Goal: Task Accomplishment & Management: Manage account settings

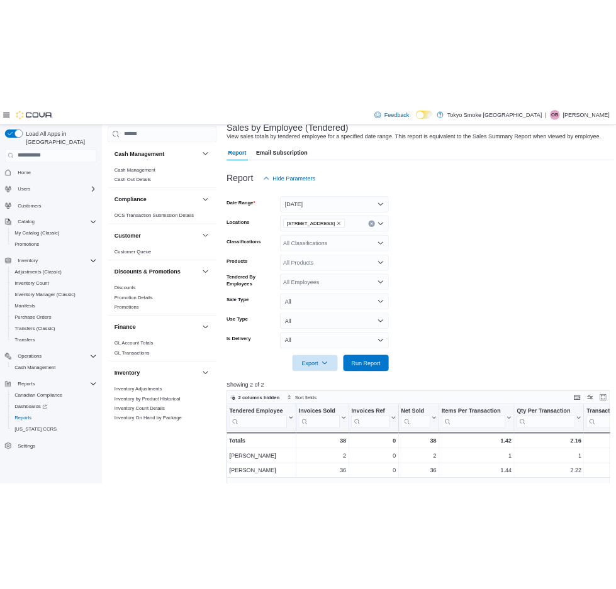
scroll to position [84, 0]
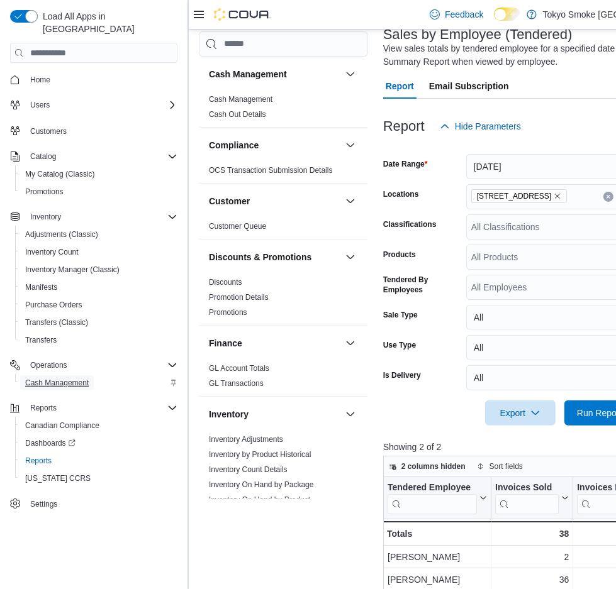
click at [86, 378] on span "Cash Management" at bounding box center [57, 383] width 64 height 10
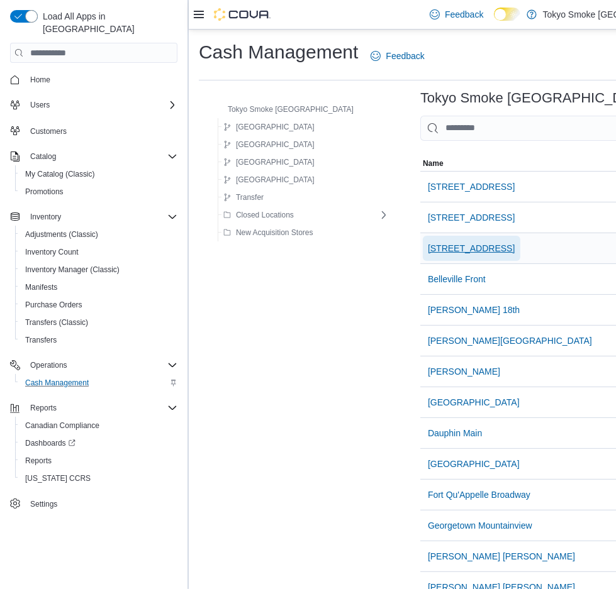
click at [428, 244] on span "[STREET_ADDRESS]" at bounding box center [471, 248] width 87 height 13
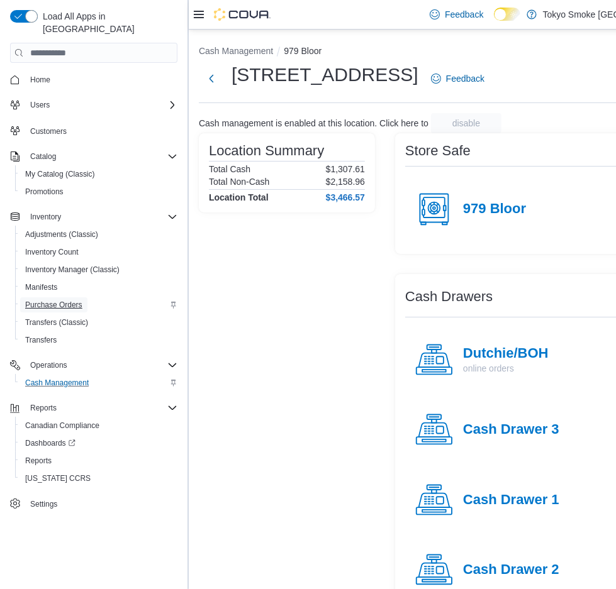
click at [84, 297] on link "Purchase Orders" at bounding box center [53, 304] width 67 height 15
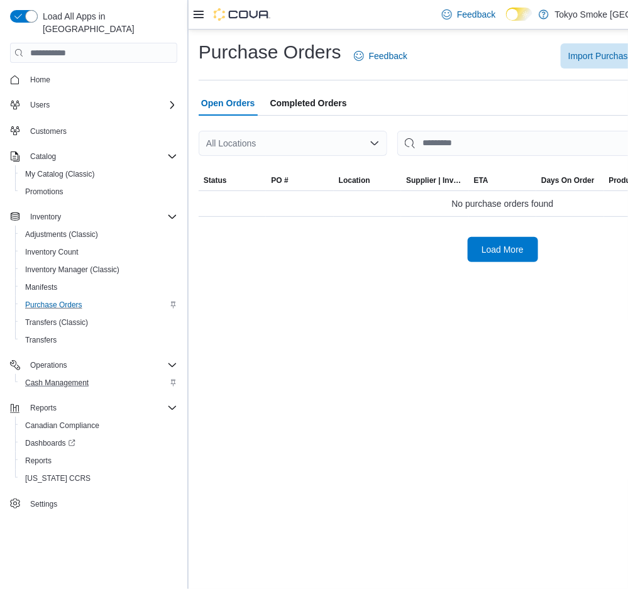
click at [457, 250] on div "Load More" at bounding box center [503, 249] width 608 height 25
click at [489, 245] on span "Load More" at bounding box center [503, 249] width 42 height 13
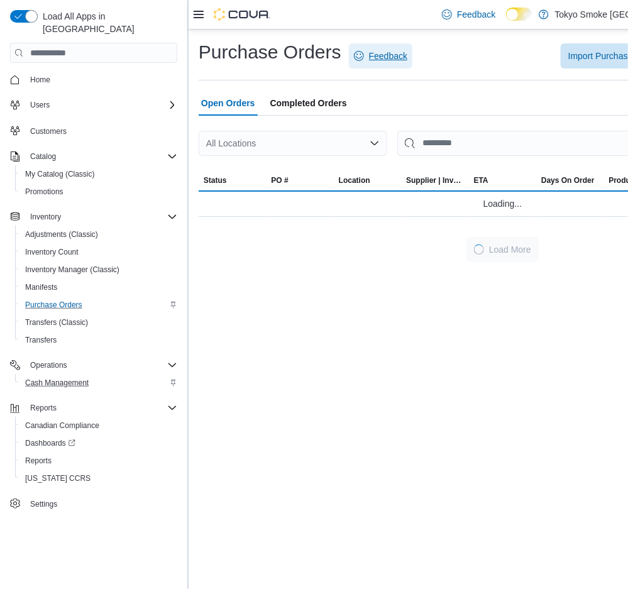
click at [359, 66] on span "Feedback" at bounding box center [380, 55] width 53 height 25
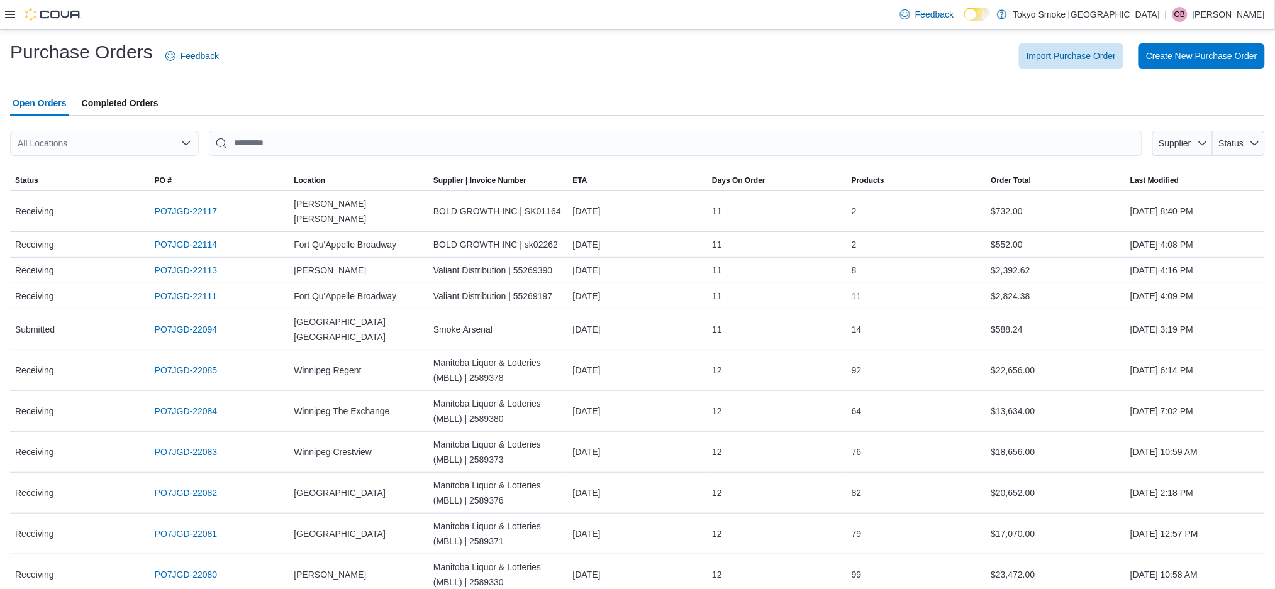
click at [126, 136] on div "All Locations" at bounding box center [104, 143] width 189 height 25
type input "***"
click at [107, 164] on span "[STREET_ADDRESS]" at bounding box center [101, 164] width 87 height 13
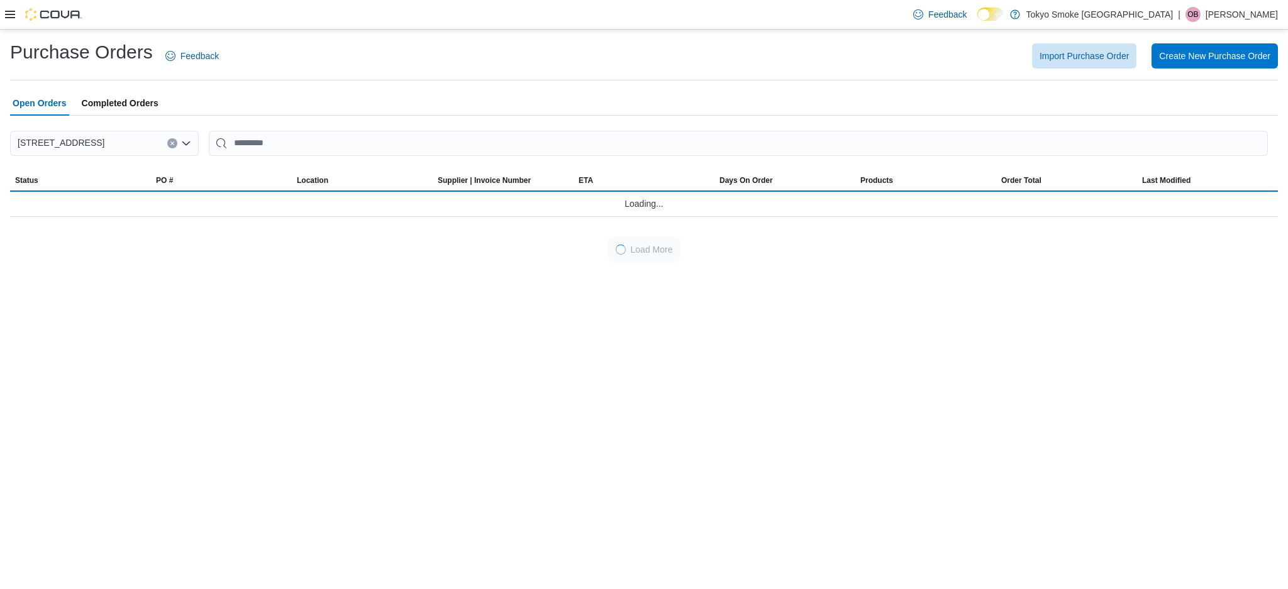
click at [262, 96] on div "Open Orders Completed Orders" at bounding box center [644, 103] width 1268 height 25
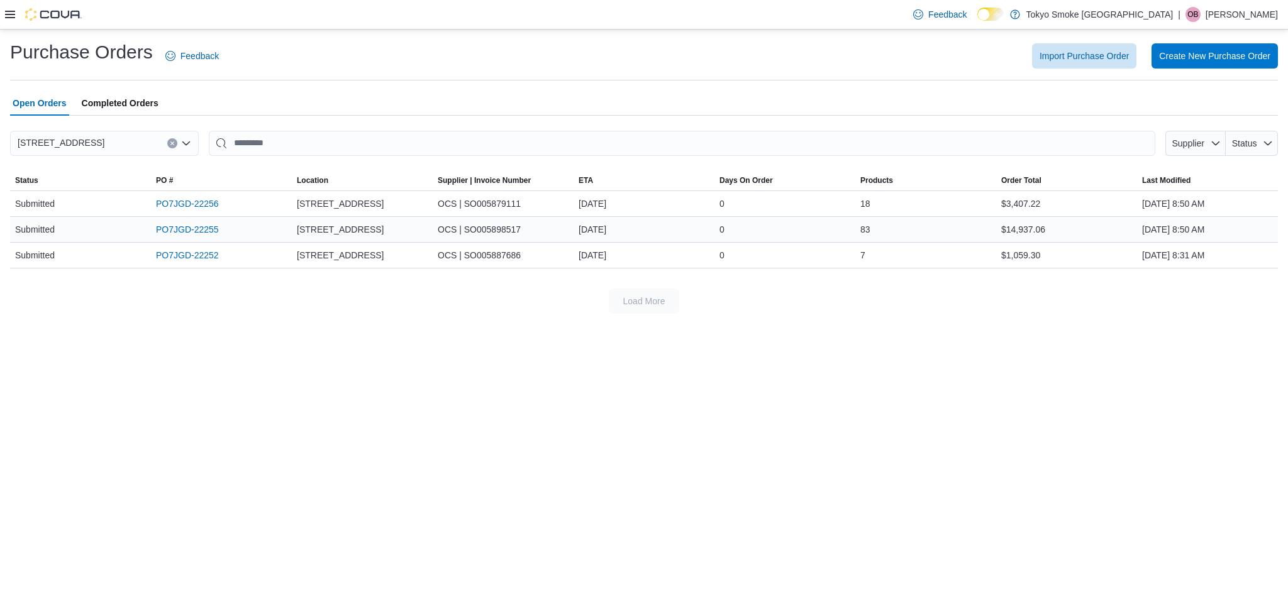
click at [214, 237] on div "PO7JGD-22255" at bounding box center [221, 229] width 141 height 25
click at [210, 230] on link "PO7JGD-22255" at bounding box center [187, 229] width 63 height 15
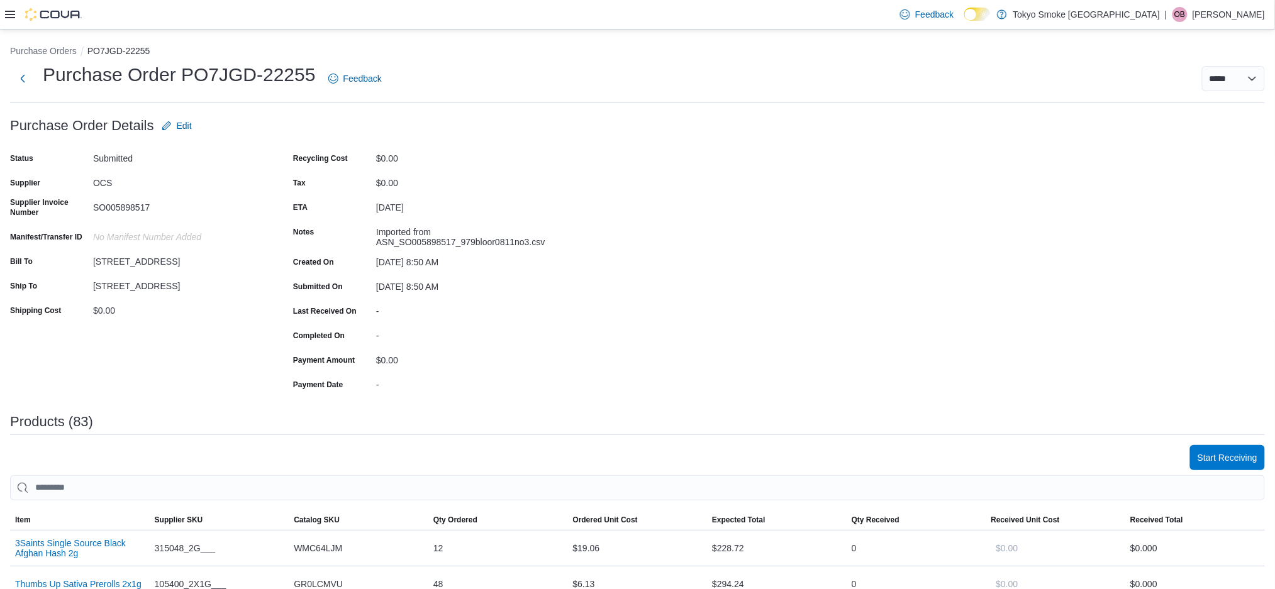
click at [264, 135] on form "Purchase Order Details Edit Status Submitted Supplier OCS Supplier Invoice Numb…" at bounding box center [277, 253] width 535 height 281
drag, startPoint x: 264, startPoint y: 135, endPoint x: 50, endPoint y: 208, distance: 225.3
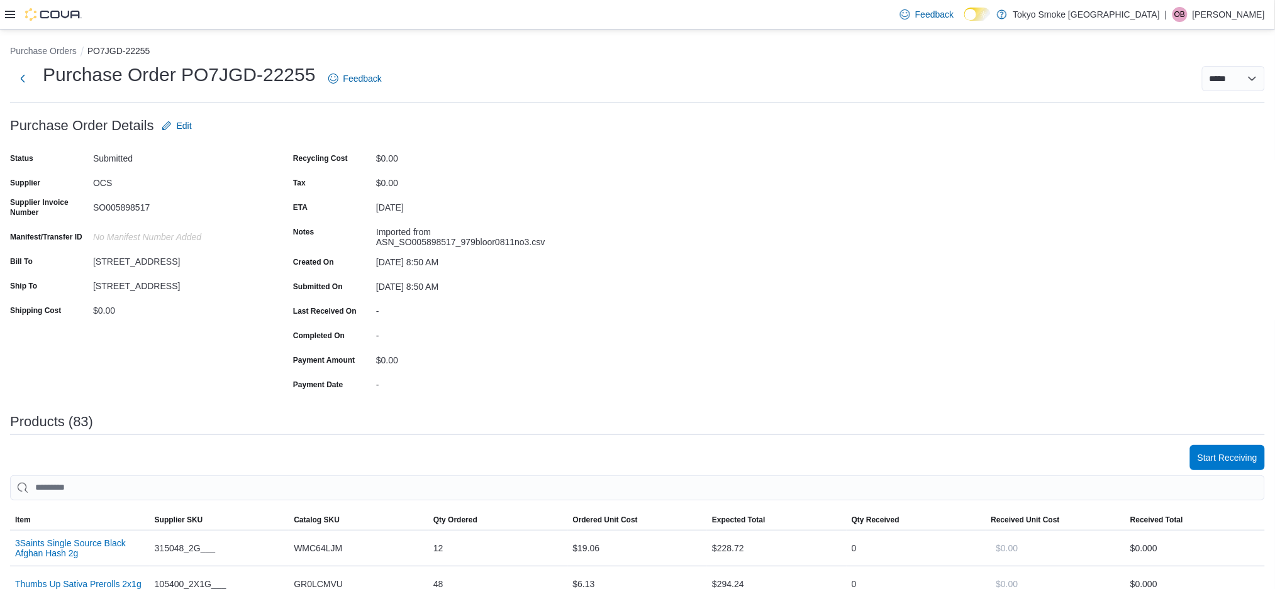
click at [50, 208] on form "Purchase Order Details Edit Status Submitted Supplier OCS Supplier Invoice Numb…" at bounding box center [277, 253] width 535 height 281
click at [50, 218] on div "Supplier Invoice Number" at bounding box center [49, 209] width 78 height 25
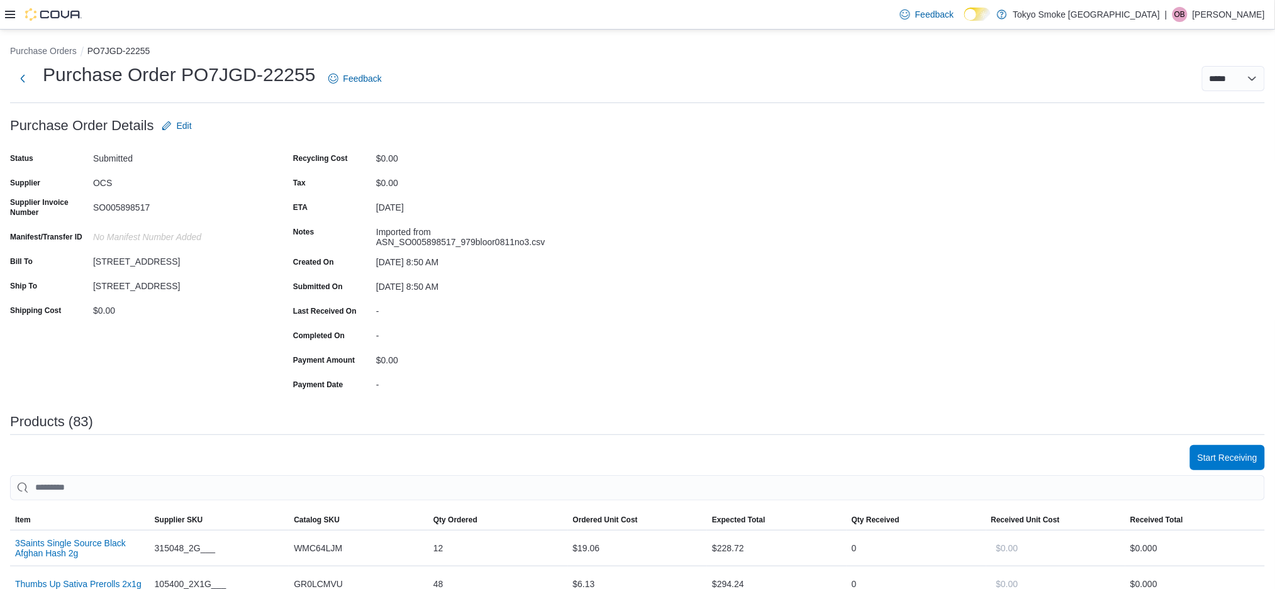
click at [50, 218] on div "Supplier Invoice Number" at bounding box center [49, 209] width 78 height 25
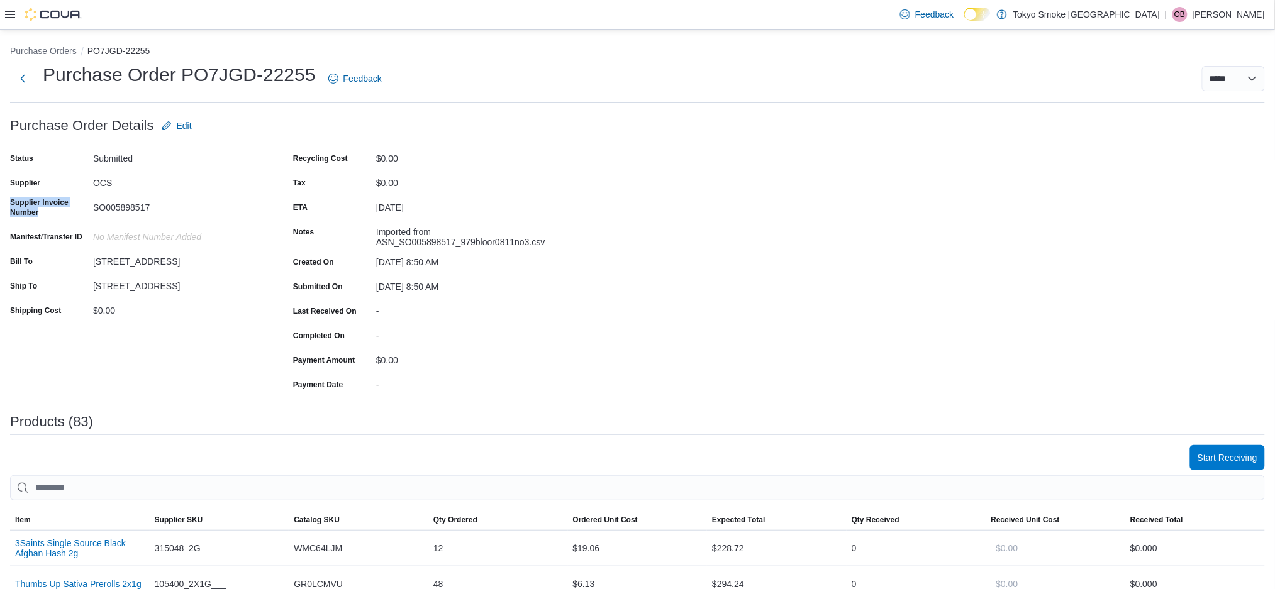
click at [50, 218] on div "Supplier Invoice Number" at bounding box center [49, 209] width 78 height 25
click at [1212, 447] on span "Start Receiving" at bounding box center [1227, 457] width 60 height 25
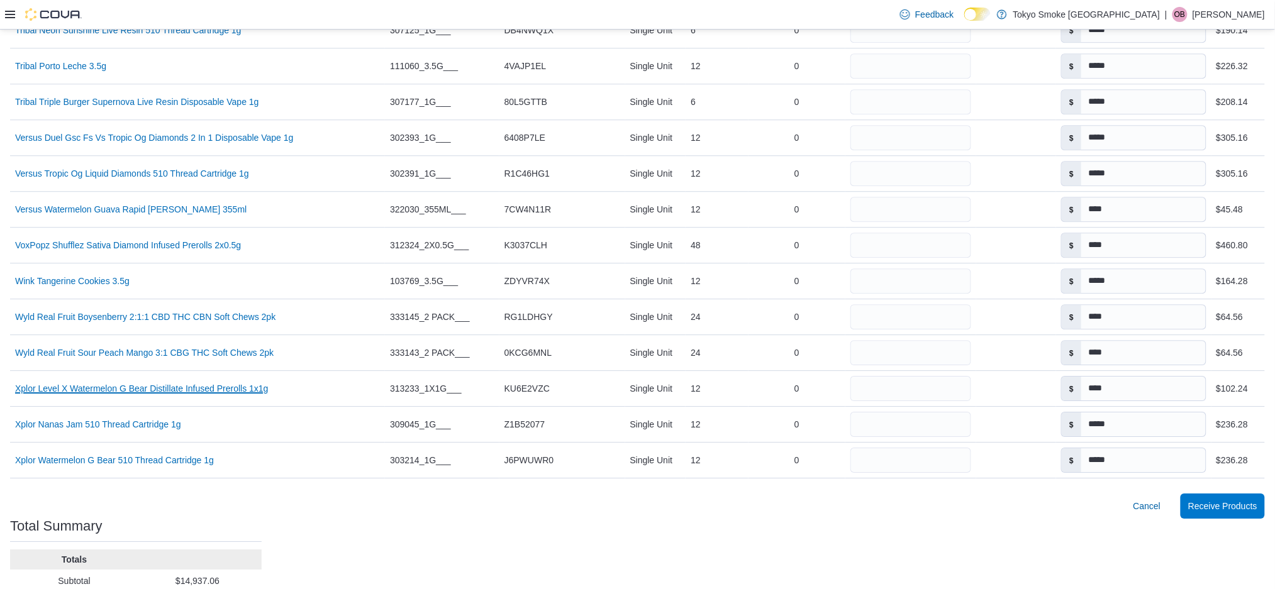
scroll to position [2996, 0]
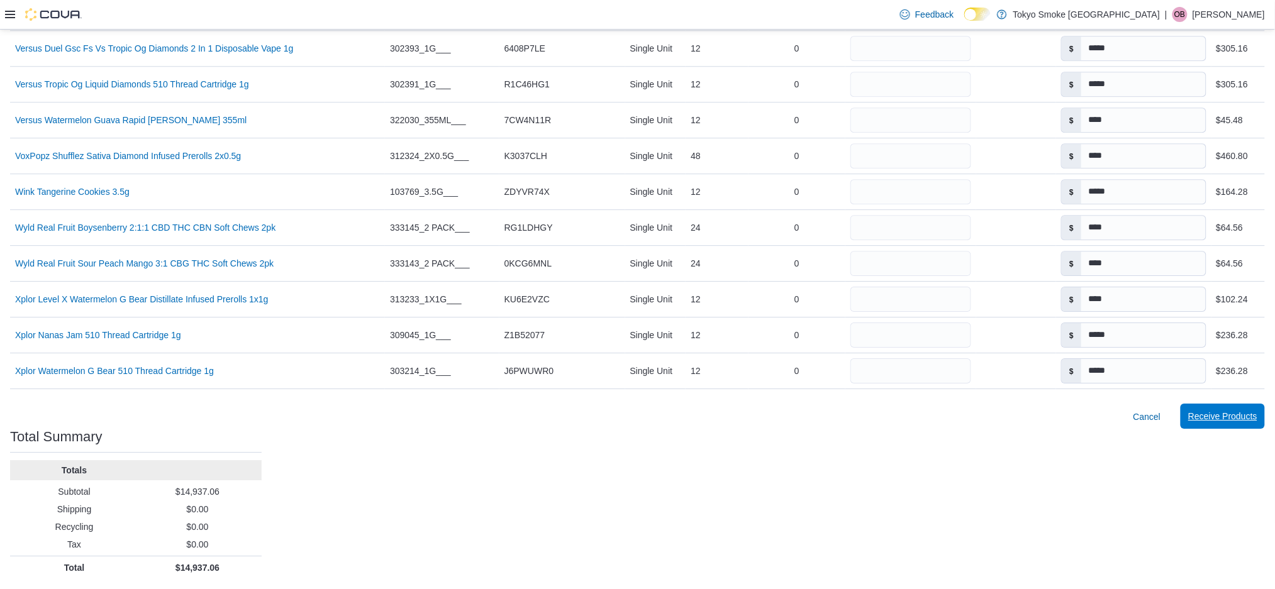
click at [1234, 408] on span "Receive Products" at bounding box center [1222, 416] width 69 height 25
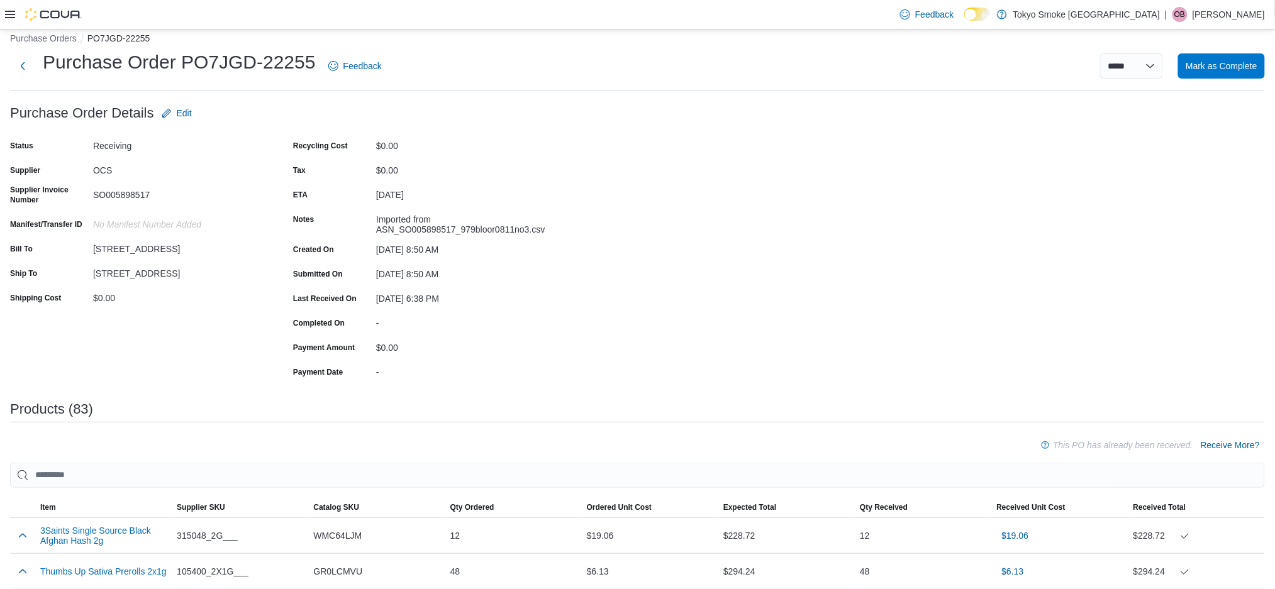
scroll to position [13, 0]
click at [1215, 65] on span "Mark as Complete" at bounding box center [1221, 64] width 72 height 13
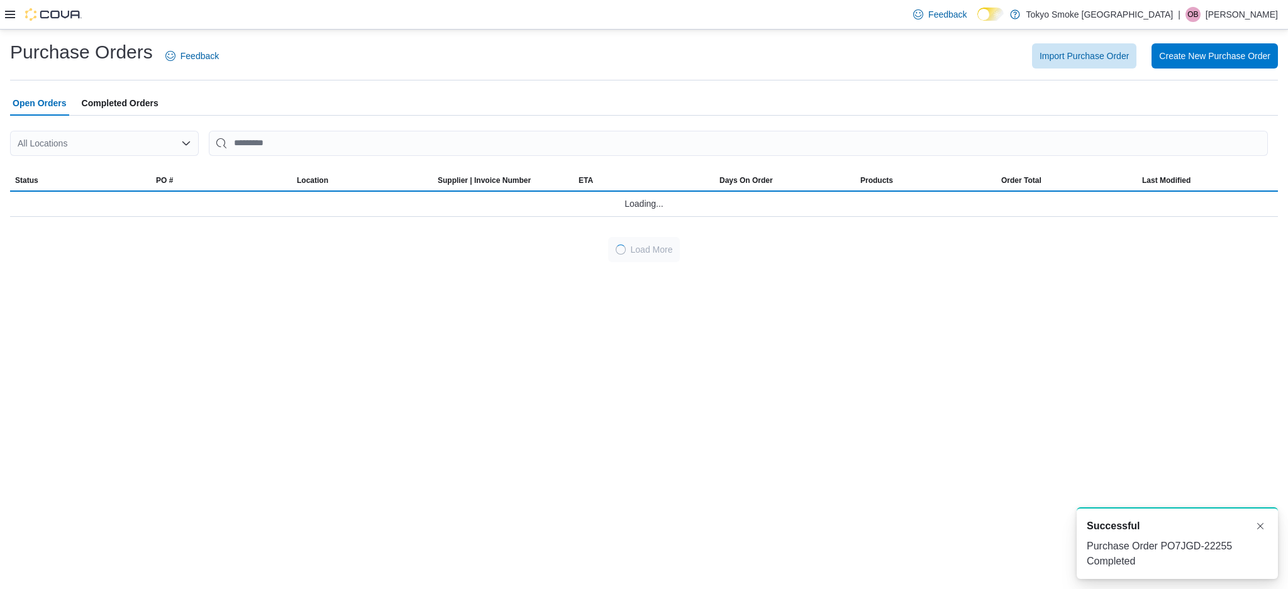
click at [184, 136] on div "All Locations" at bounding box center [104, 143] width 189 height 25
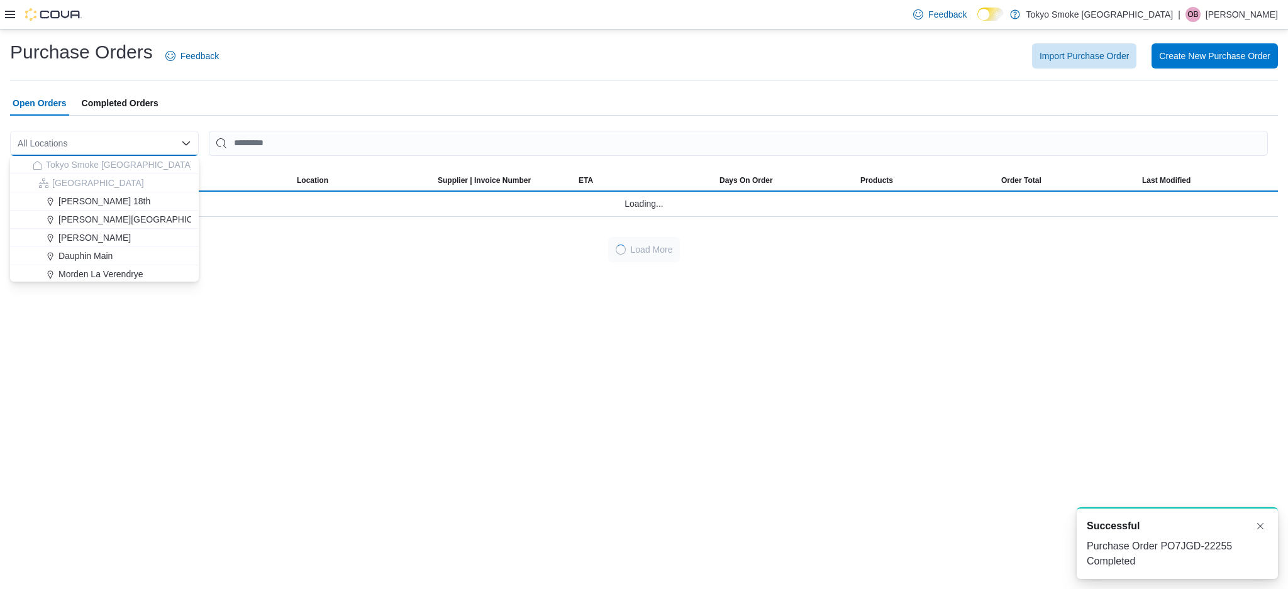
click at [184, 136] on div "All Locations" at bounding box center [104, 143] width 189 height 25
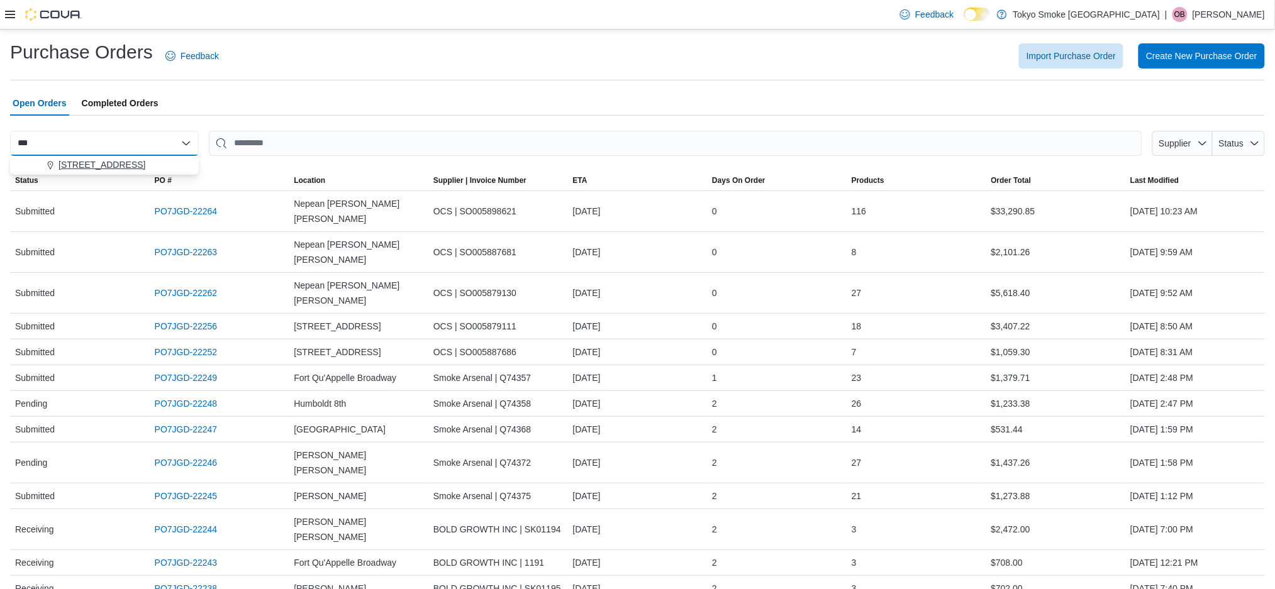
type input "***"
click at [134, 166] on div "[STREET_ADDRESS]" at bounding box center [112, 164] width 158 height 13
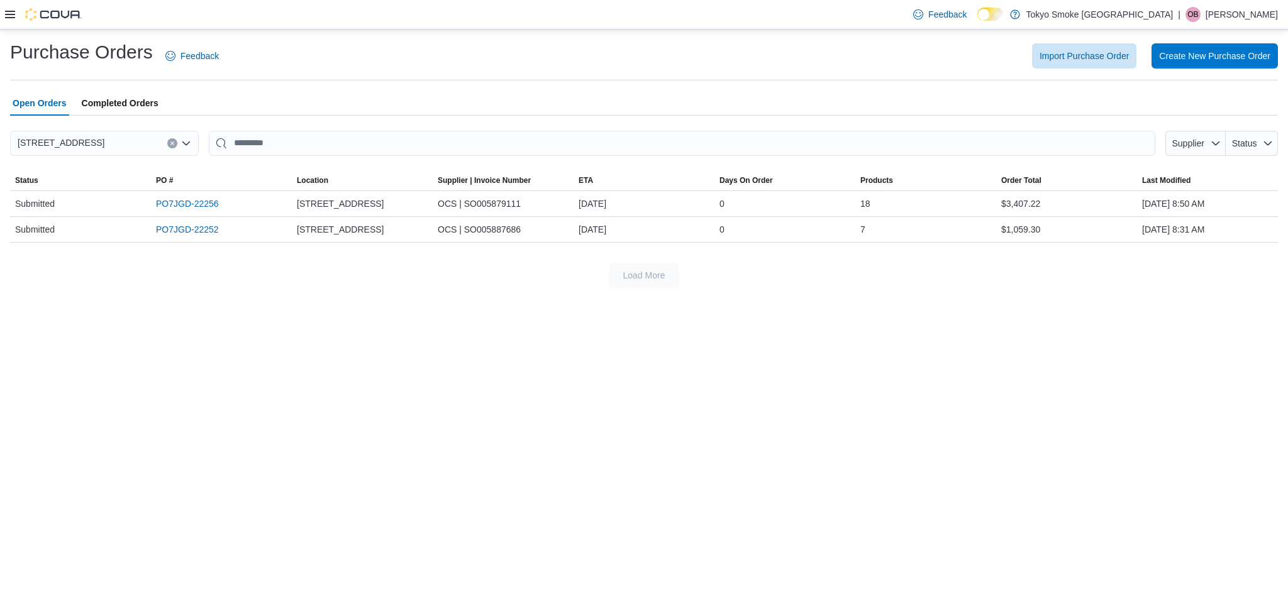
click at [297, 104] on div "Open Orders Completed Orders" at bounding box center [644, 103] width 1268 height 25
click at [178, 201] on link "PO7JGD-22256" at bounding box center [187, 203] width 63 height 15
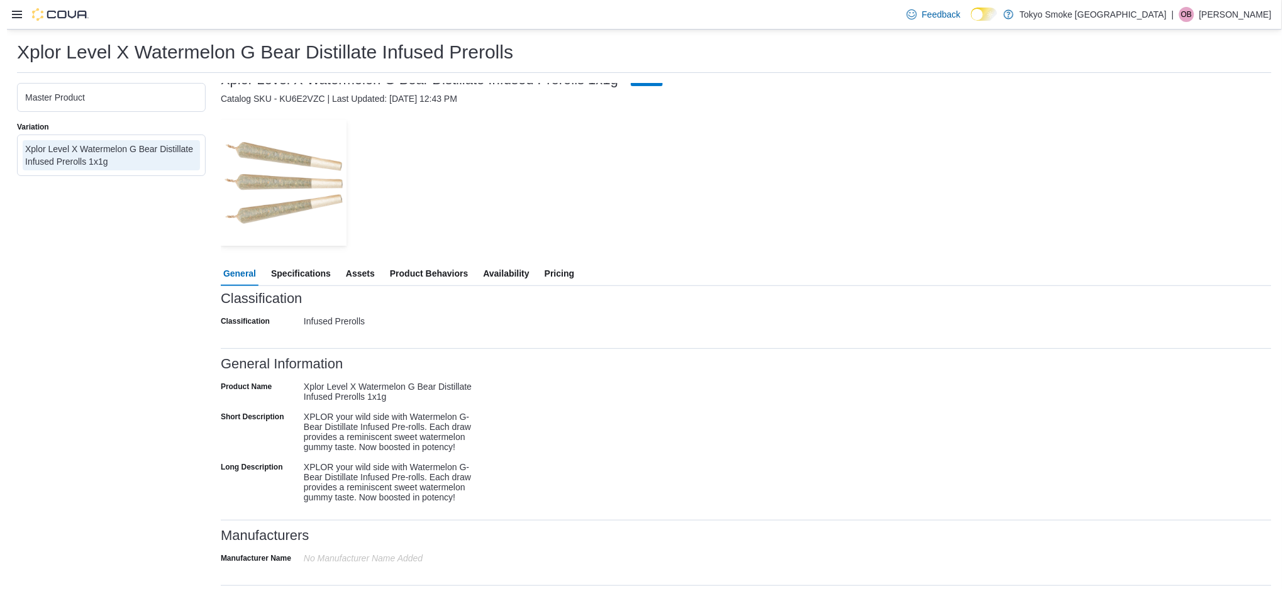
scroll to position [10, 0]
click at [538, 269] on span "Pricing" at bounding box center [553, 274] width 30 height 25
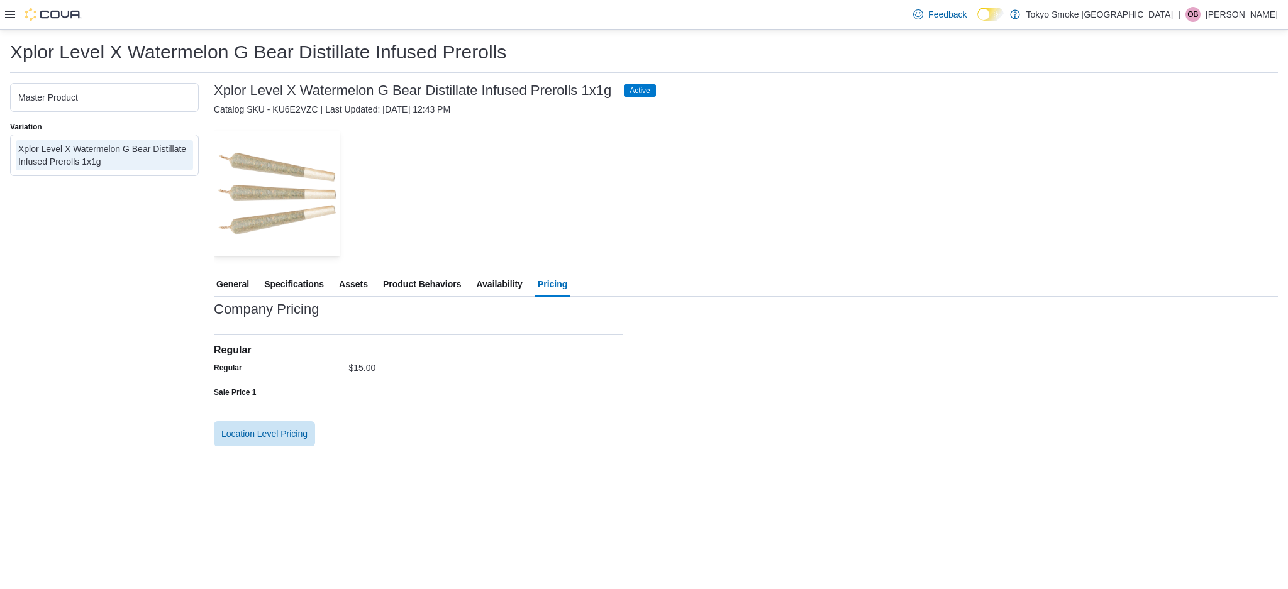
click at [273, 433] on span "Location Level Pricing" at bounding box center [264, 434] width 86 height 13
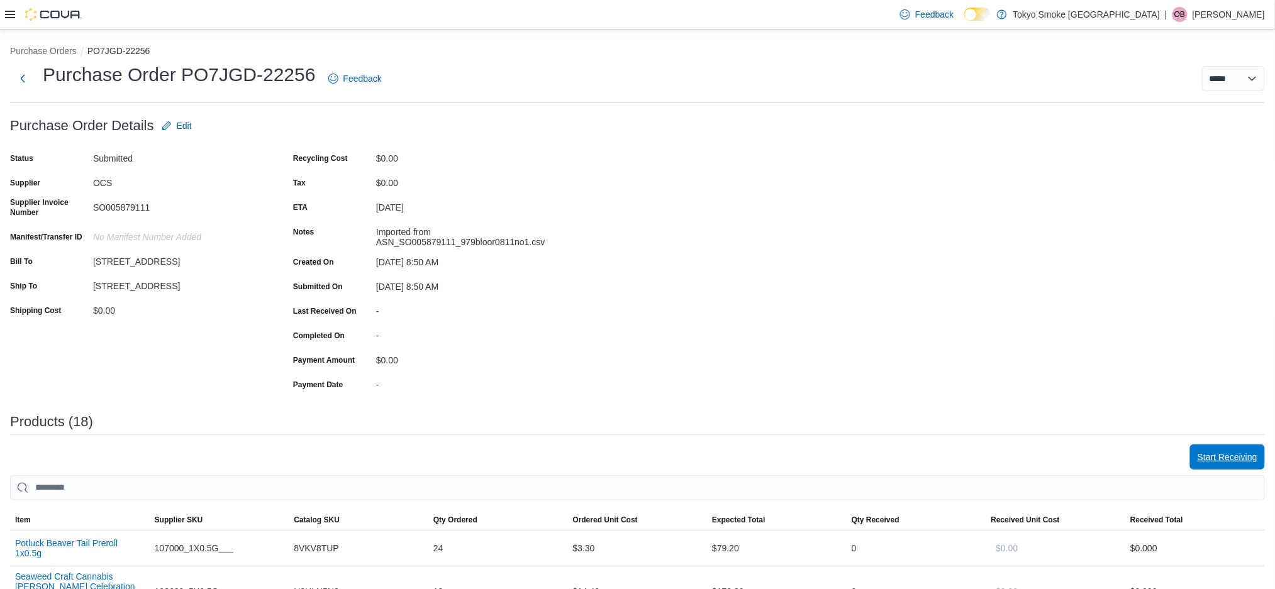
click at [1235, 450] on span "Start Receiving" at bounding box center [1227, 457] width 60 height 25
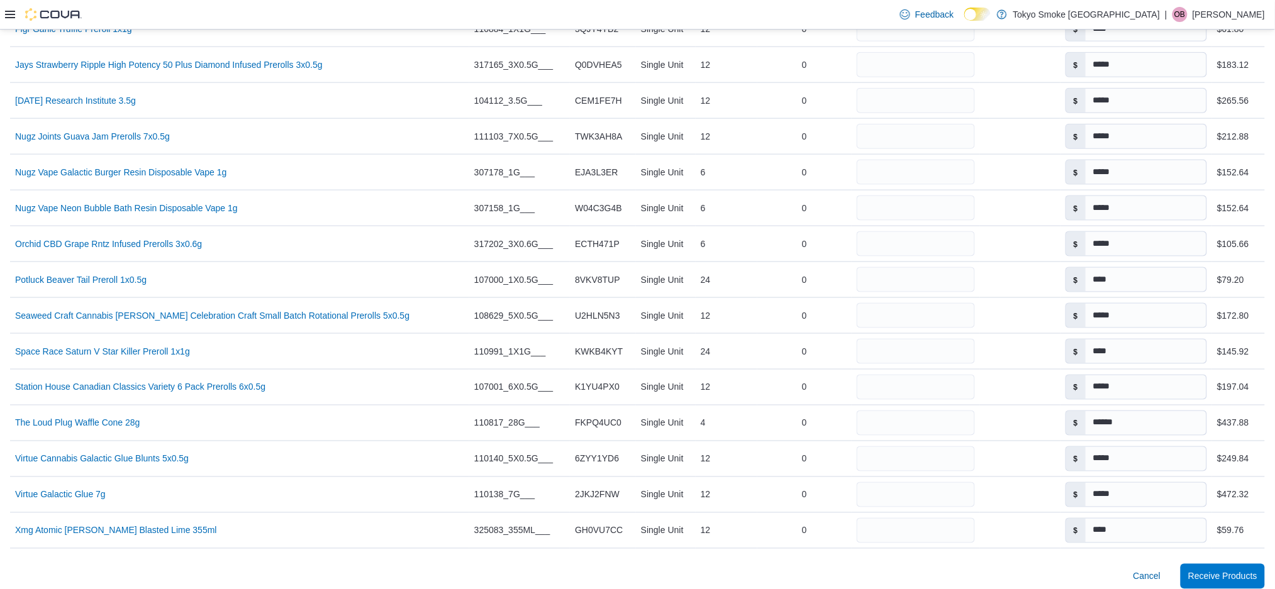
scroll to position [663, 0]
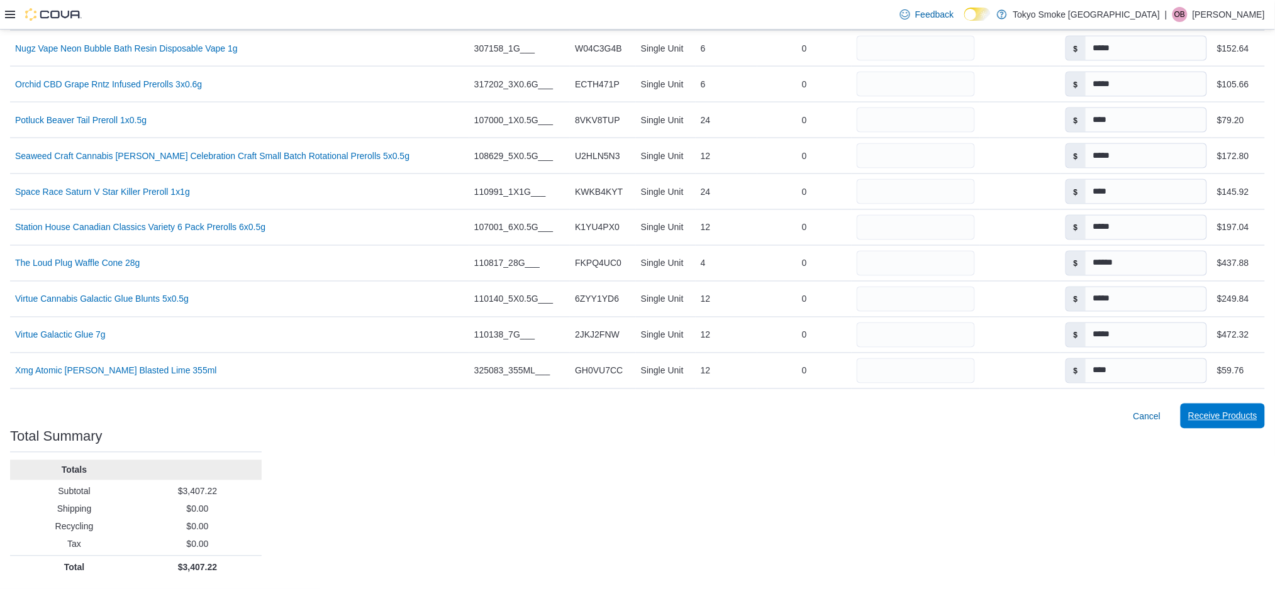
click at [1216, 417] on span "Receive Products" at bounding box center [1222, 416] width 69 height 13
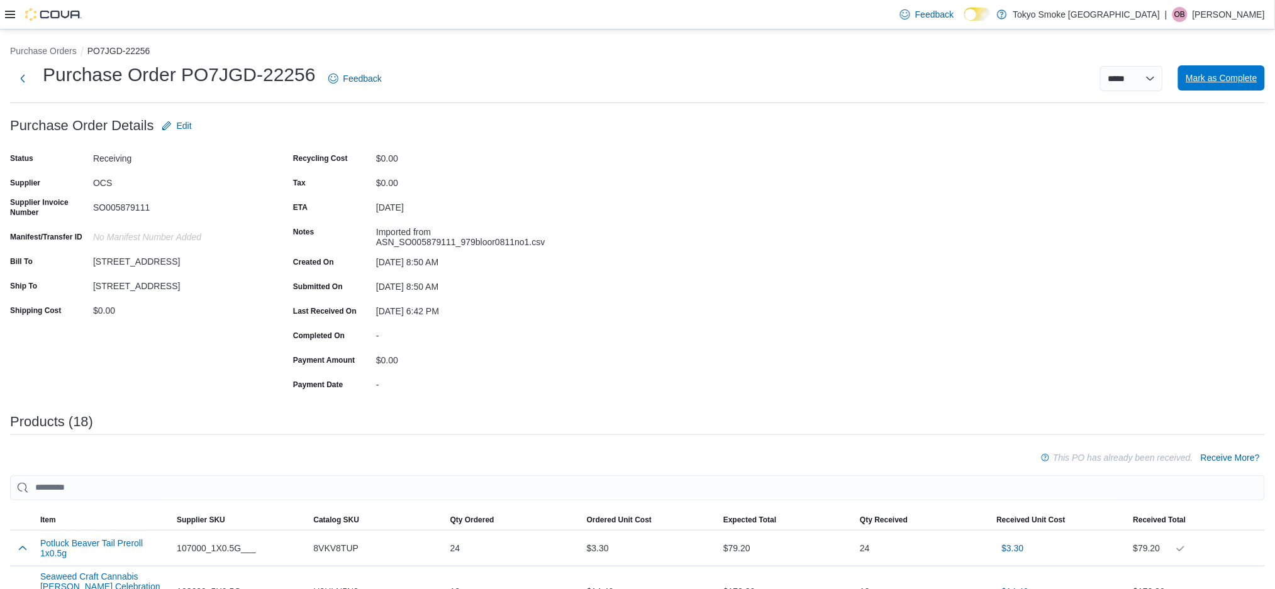
click at [1236, 84] on span "Mark as Complete" at bounding box center [1221, 78] width 72 height 13
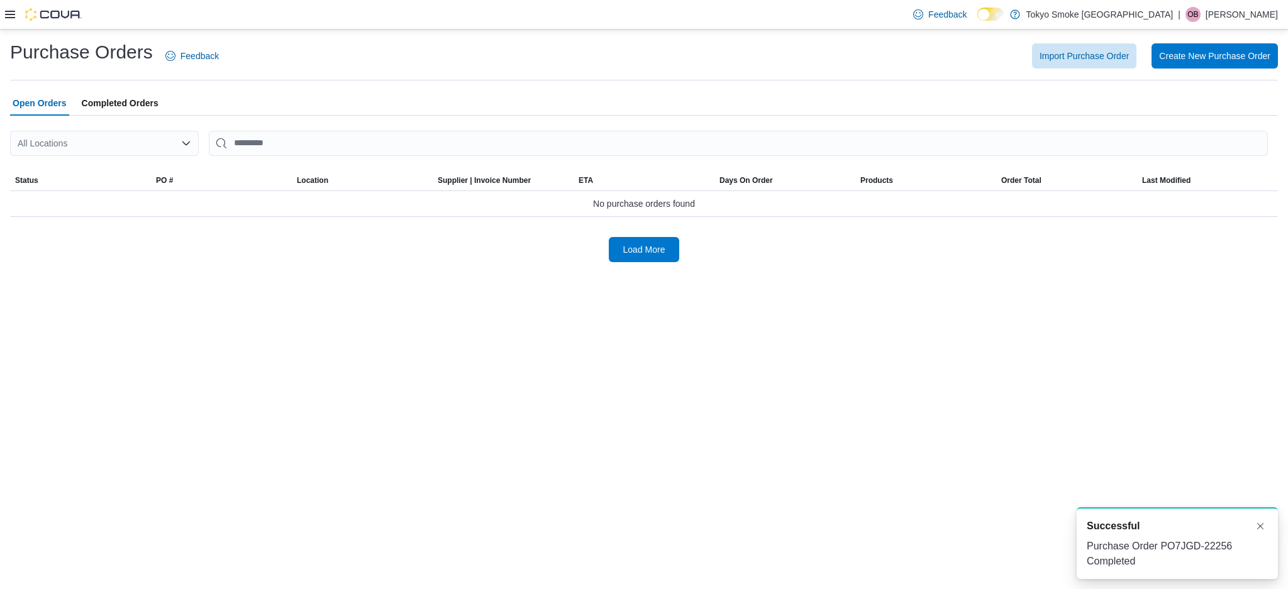
click at [152, 148] on div "All Locations" at bounding box center [104, 143] width 189 height 25
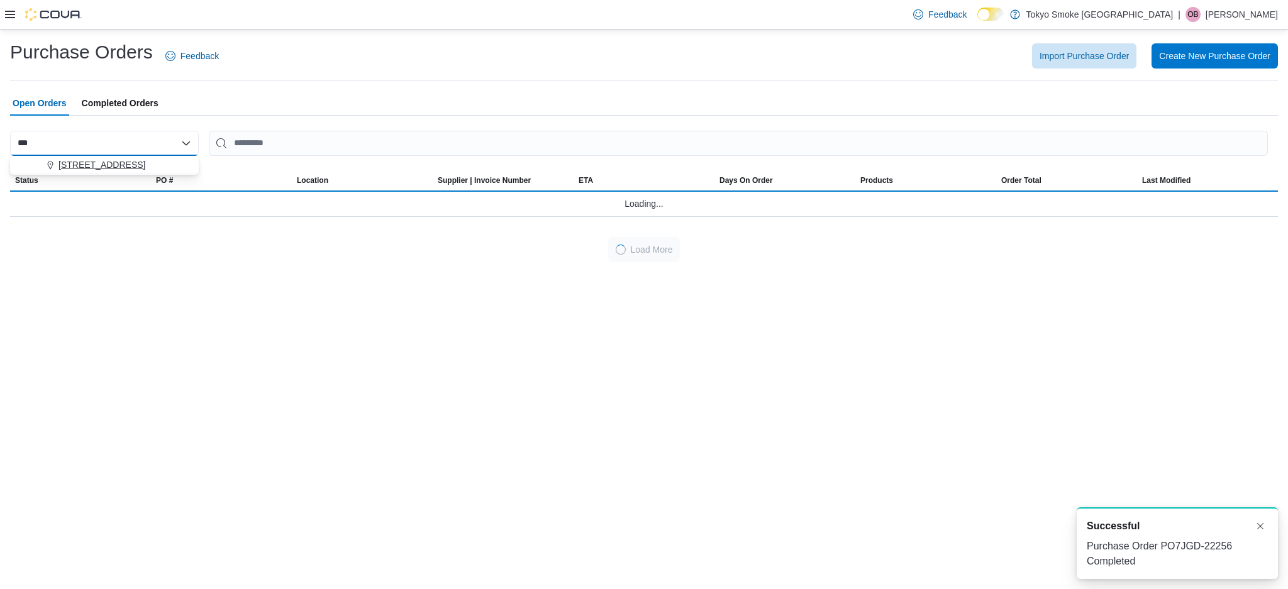
type input "***"
click at [151, 164] on div "[STREET_ADDRESS]" at bounding box center [112, 164] width 158 height 13
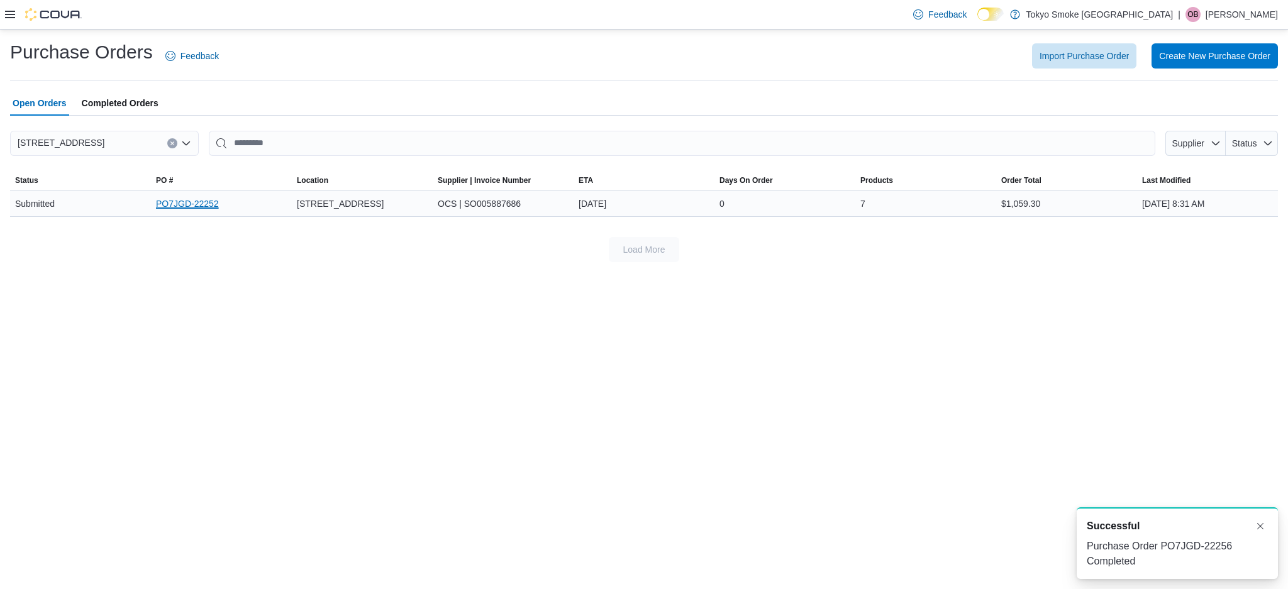
click at [185, 207] on link "PO7JGD-22252" at bounding box center [187, 203] width 63 height 15
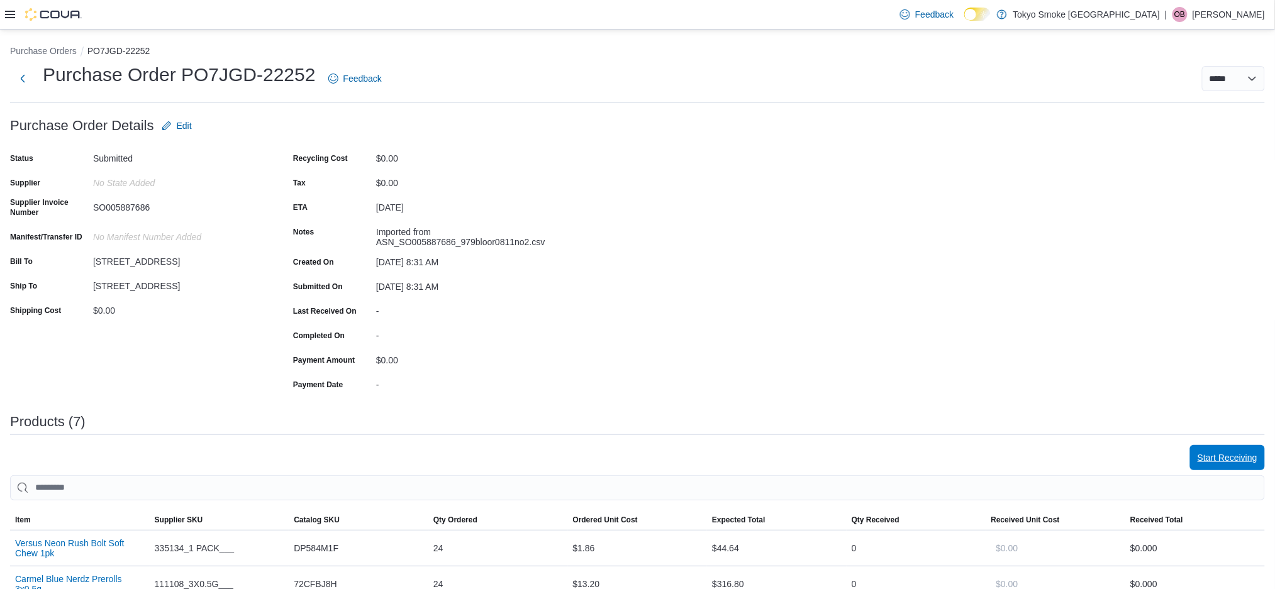
click at [1257, 459] on span "Start Receiving" at bounding box center [1227, 458] width 60 height 13
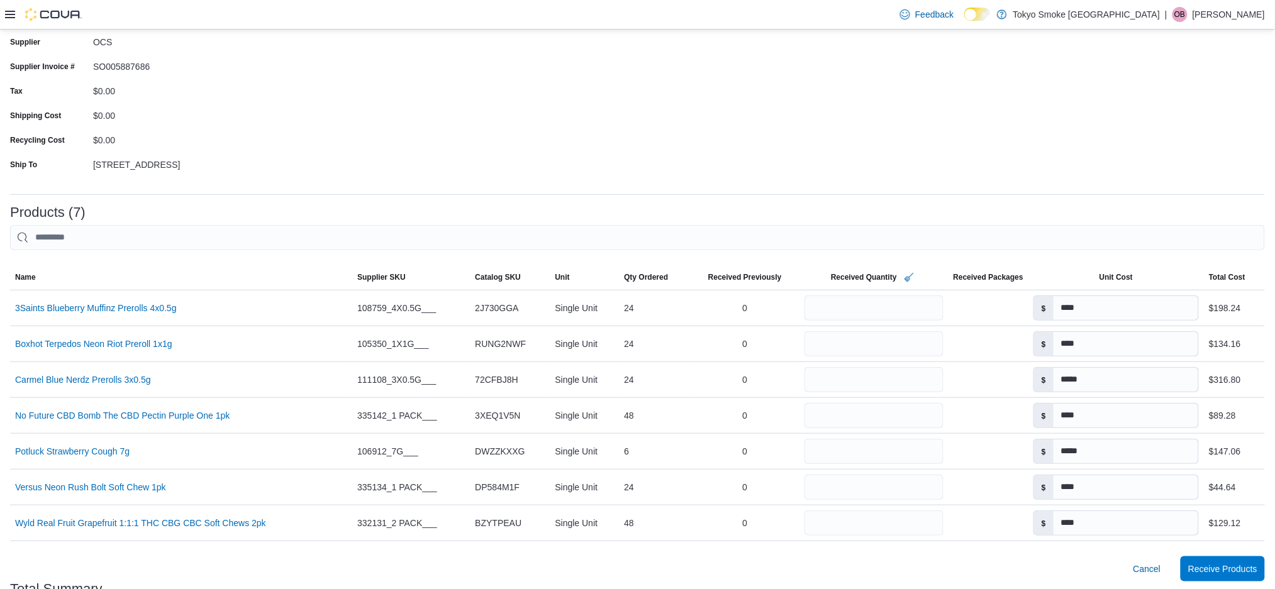
scroll to position [117, 0]
click at [1257, 578] on span "Receive Products" at bounding box center [1222, 567] width 69 height 25
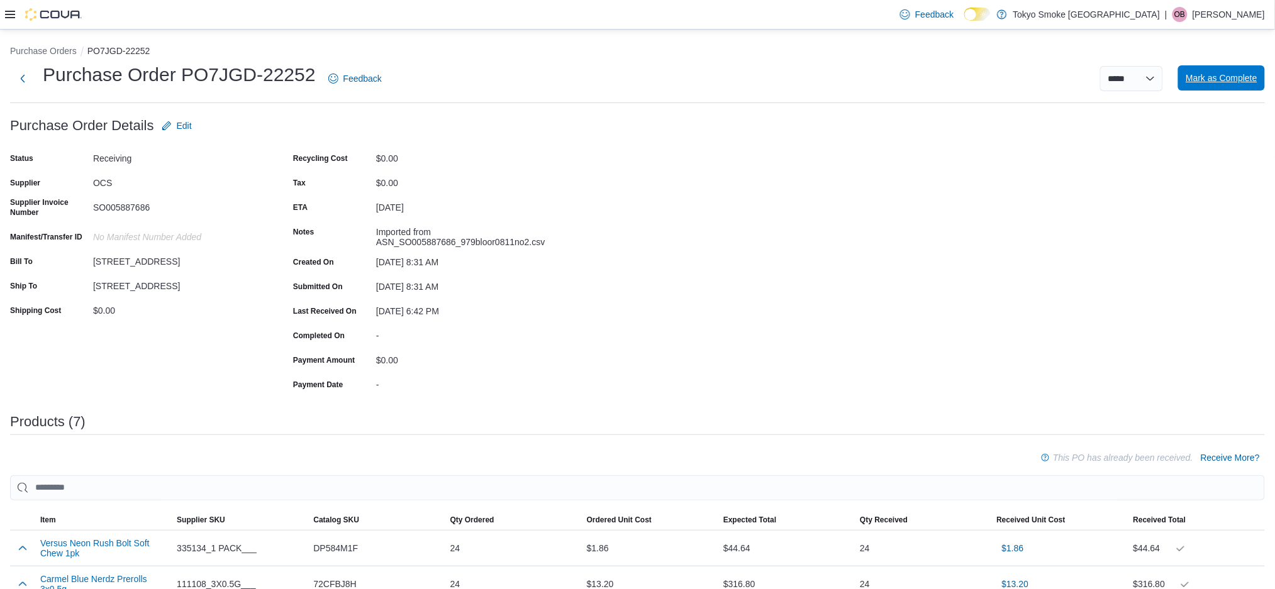
click at [1202, 79] on span "Mark as Complete" at bounding box center [1221, 78] width 72 height 13
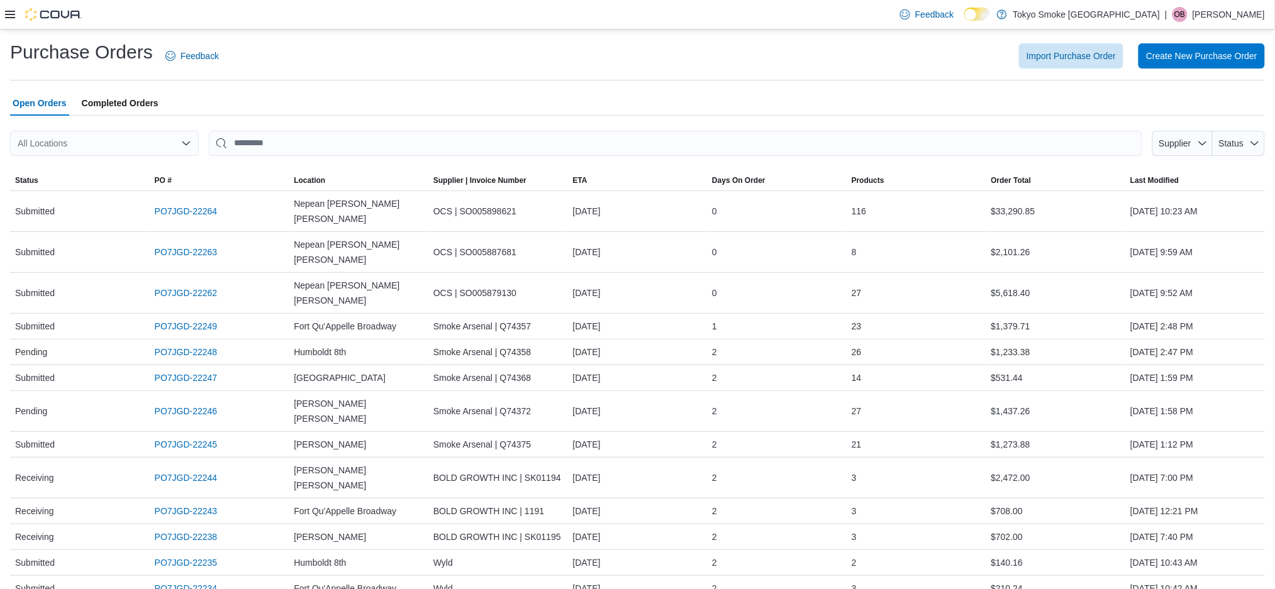
click at [165, 138] on div "All Locations" at bounding box center [104, 143] width 189 height 25
type input "***"
click at [133, 165] on div "[STREET_ADDRESS]" at bounding box center [112, 164] width 158 height 13
